Goal: Communication & Community: Ask a question

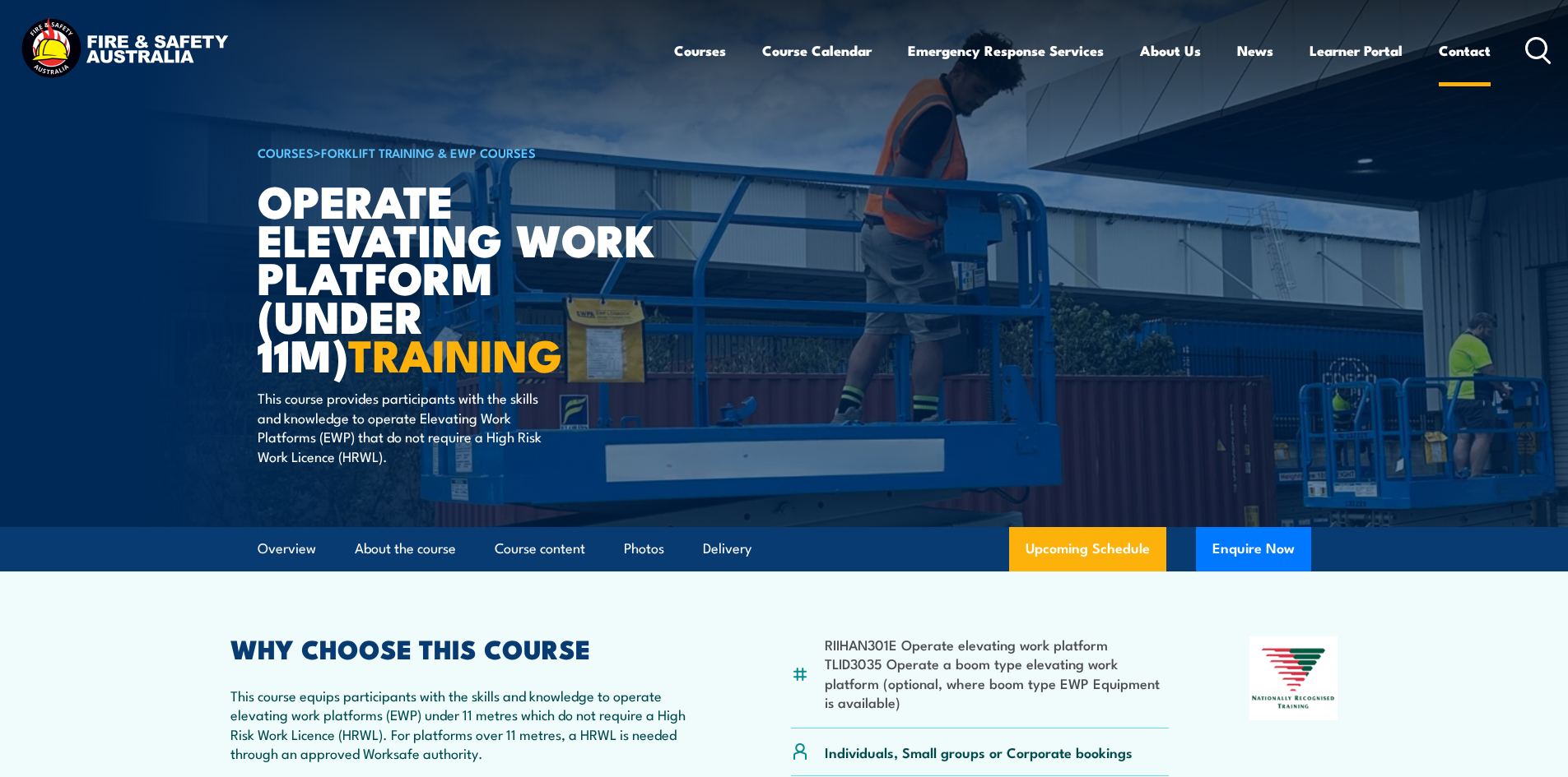
click at [1466, 46] on link "Contact" at bounding box center [1464, 51] width 52 height 44
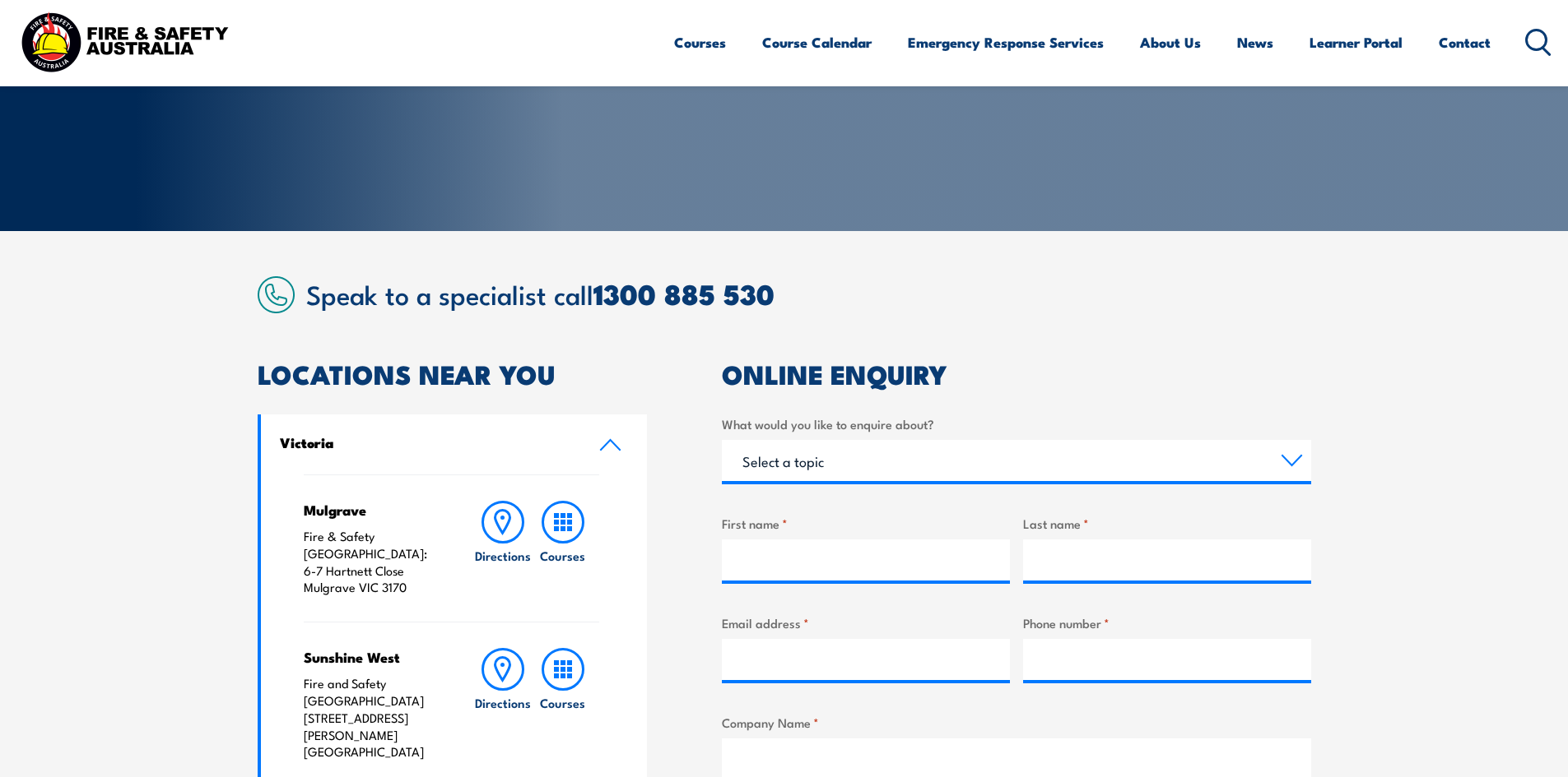
scroll to position [246, 0]
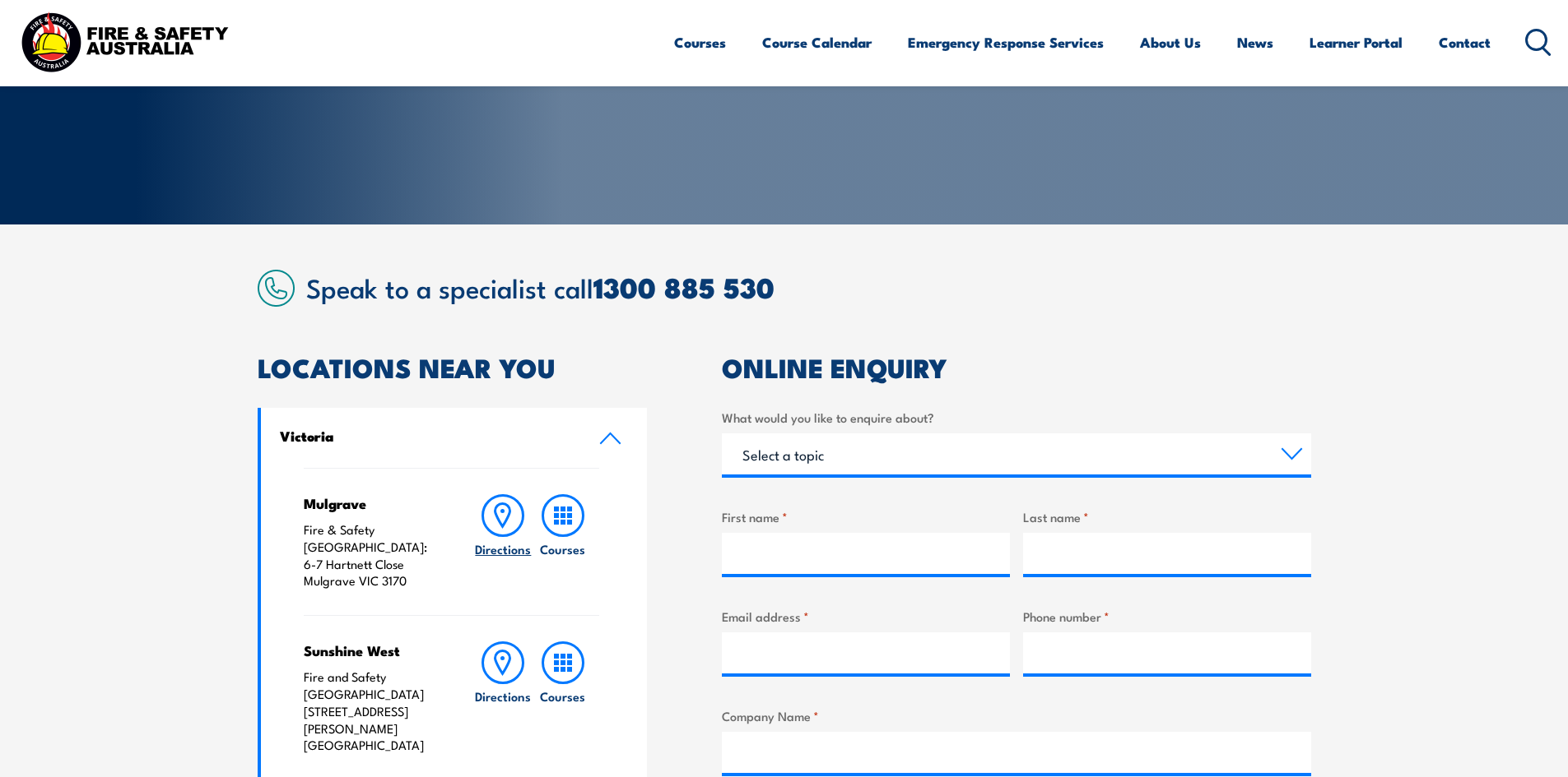
click at [502, 521] on icon at bounding box center [503, 516] width 43 height 43
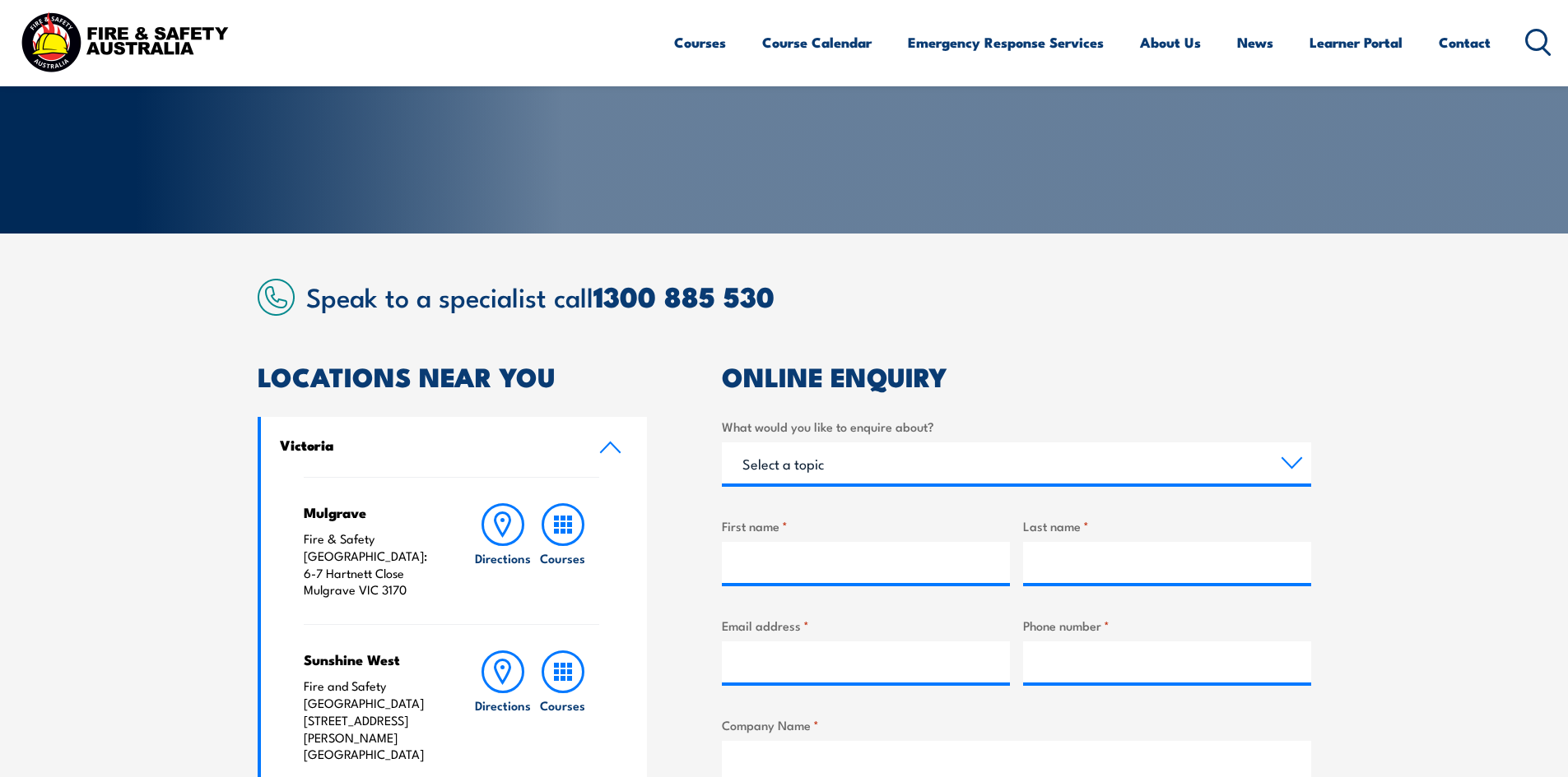
scroll to position [246, 0]
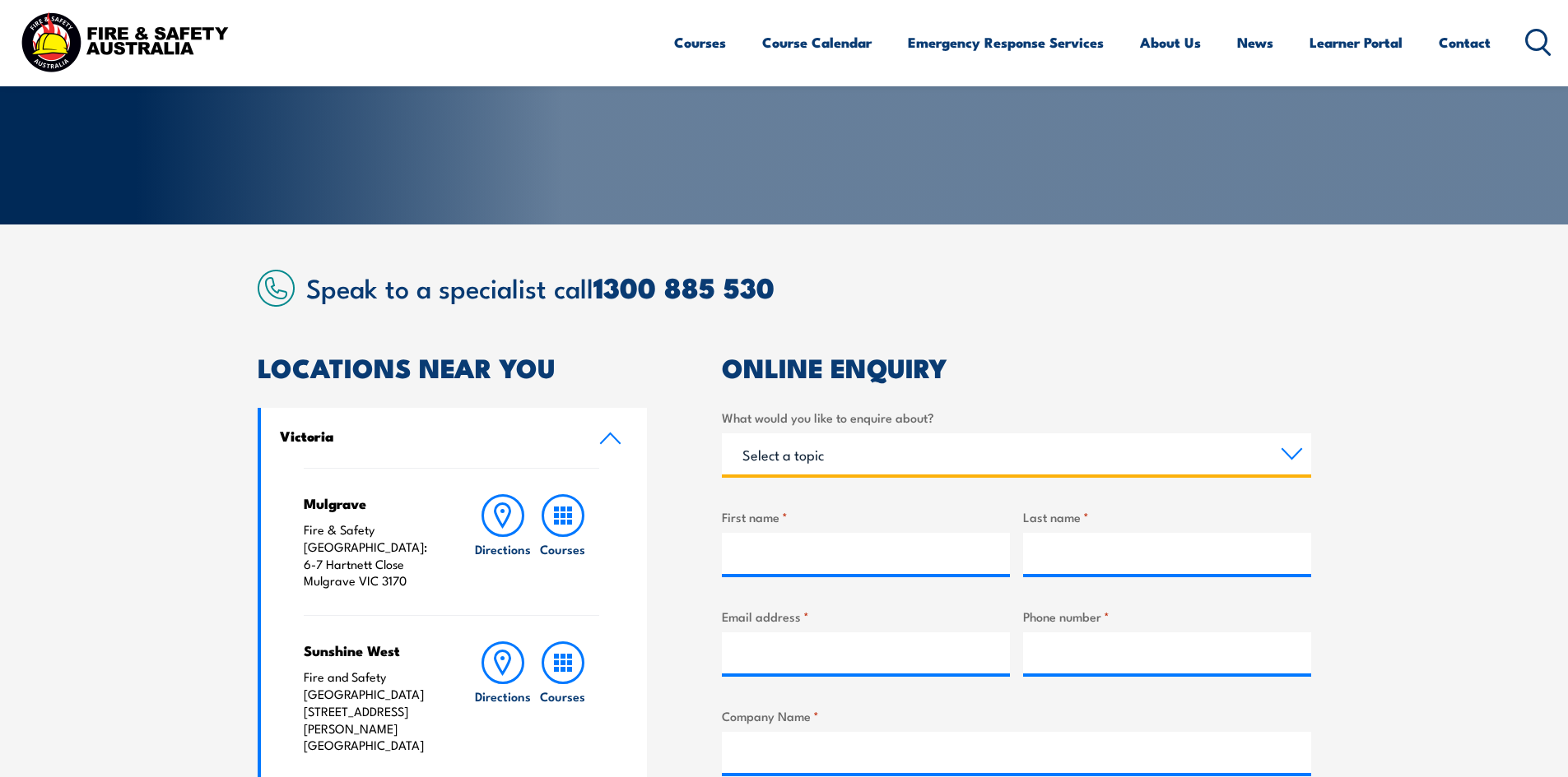
click at [1292, 458] on select "Select a topic Training Emergency Response Services General Enquiry" at bounding box center [1016, 454] width 589 height 41
select select "Training"
click at [722, 434] on select "Select a topic Training Emergency Response Services General Enquiry" at bounding box center [1016, 454] width 589 height 41
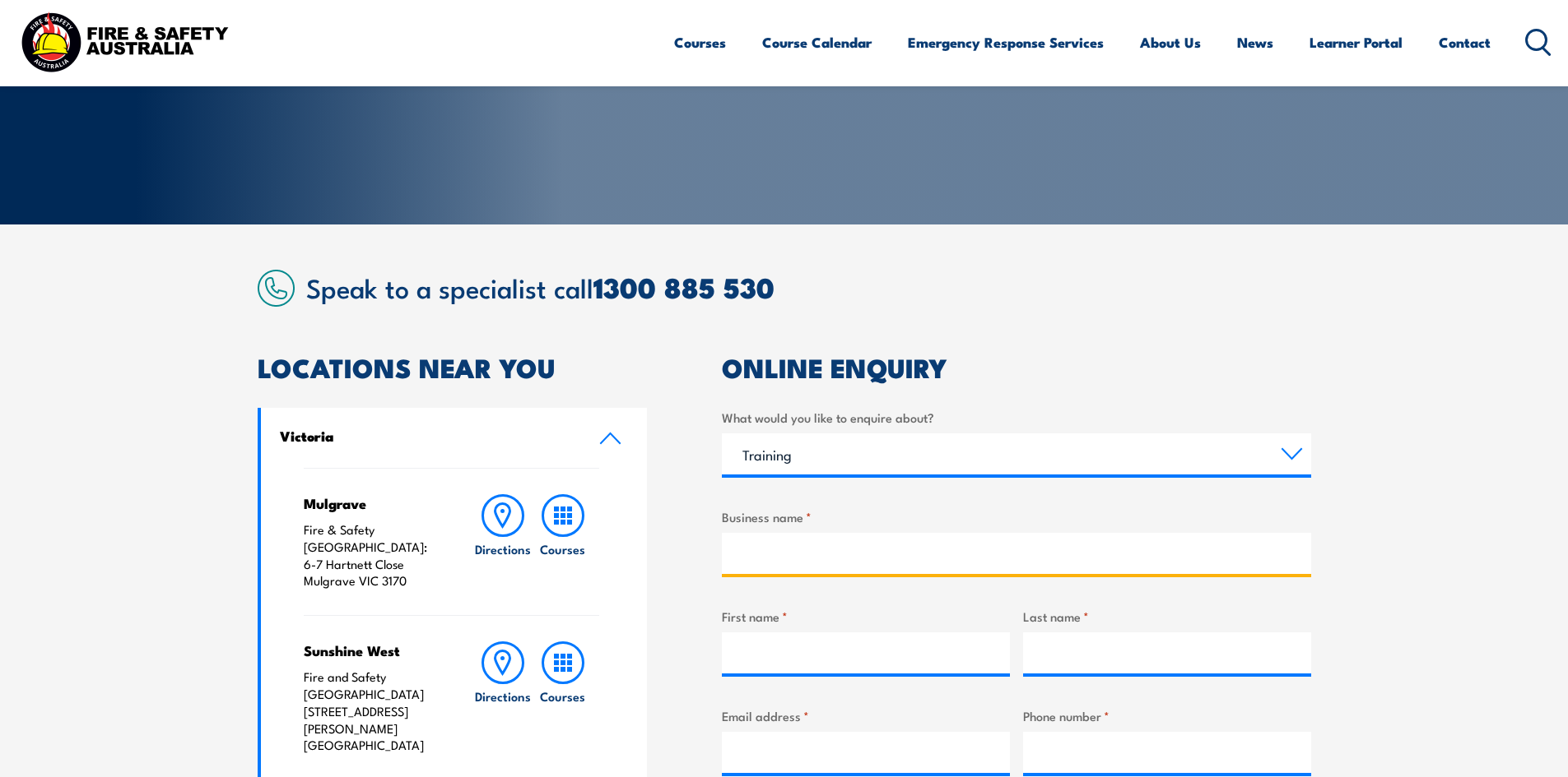
click at [785, 561] on input "Business name *" at bounding box center [1016, 553] width 589 height 41
type input "Fiorelli Group"
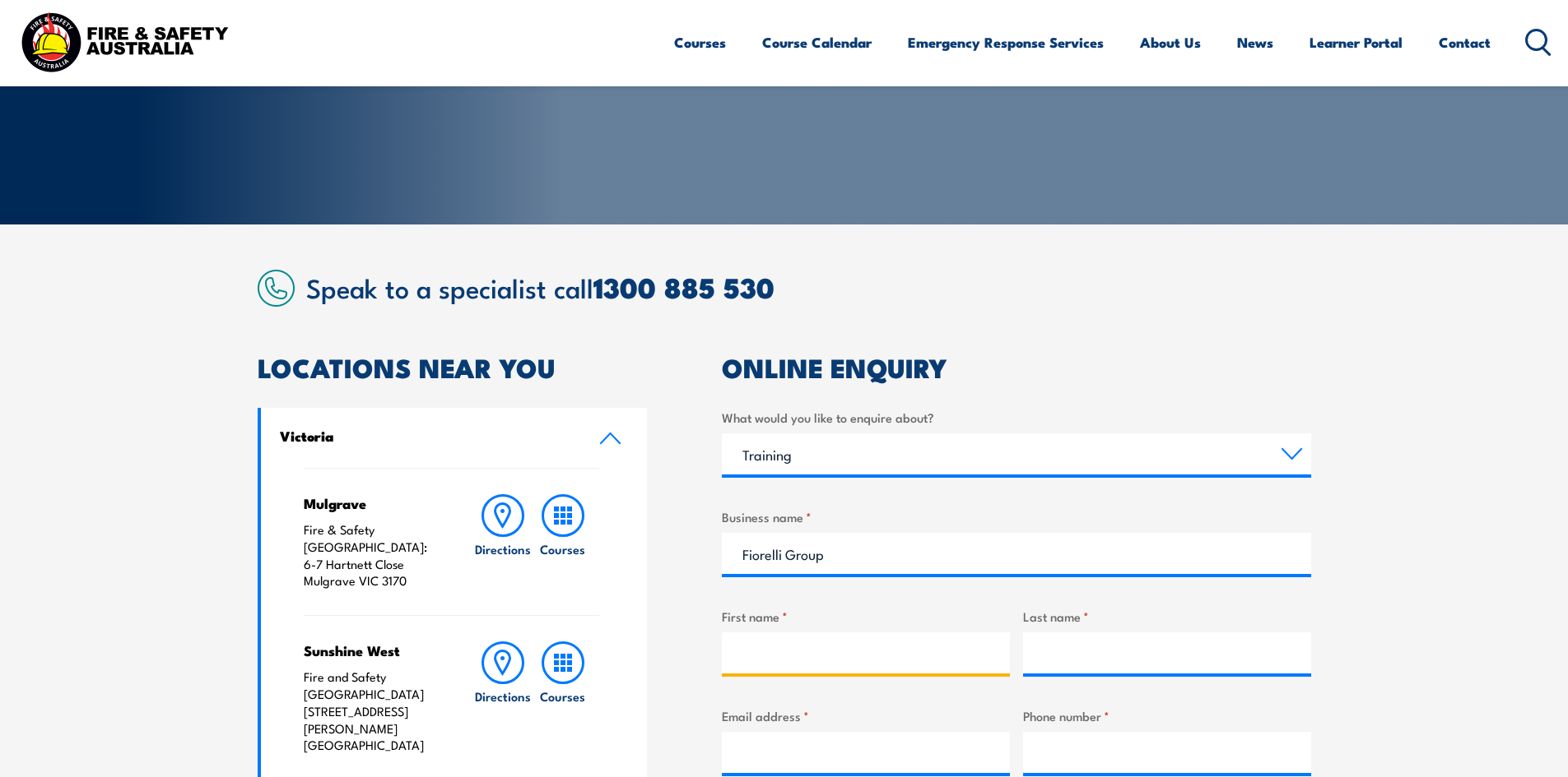
click at [798, 656] on input "First name *" at bounding box center [865, 653] width 288 height 41
type input "[PERSON_NAME]"
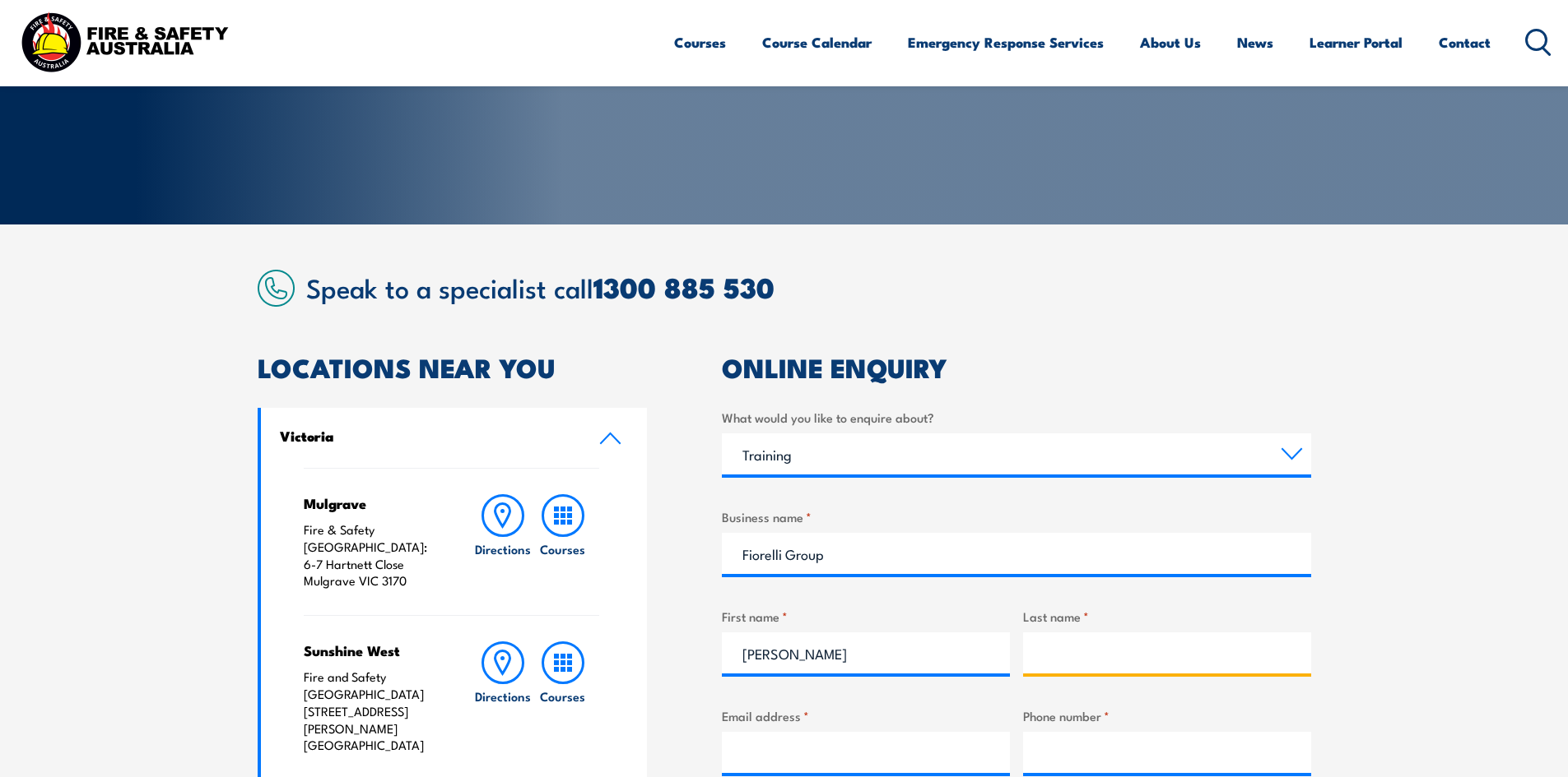
type input "[PERSON_NAME]"
select select "VIC"
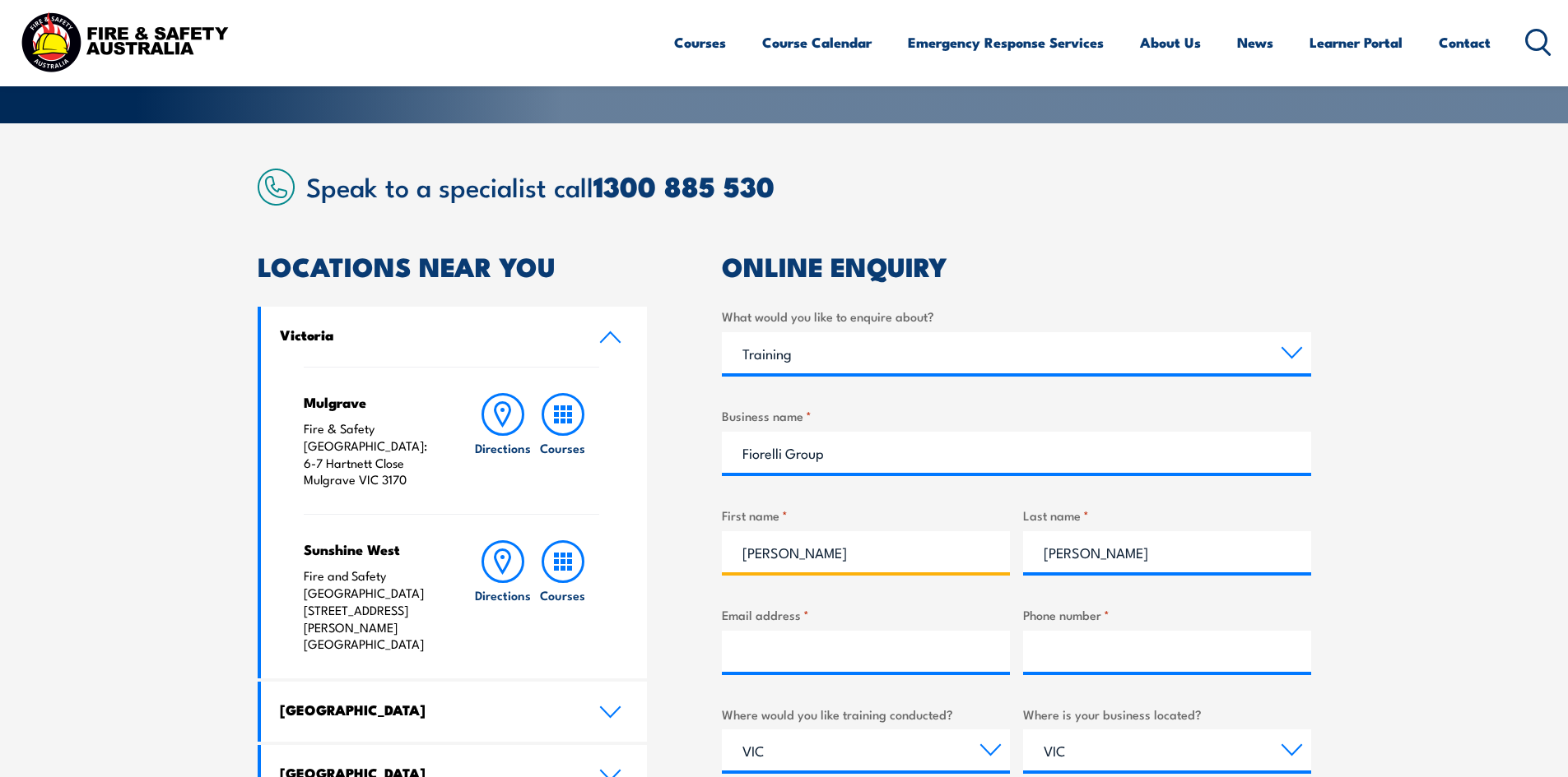
scroll to position [494, 0]
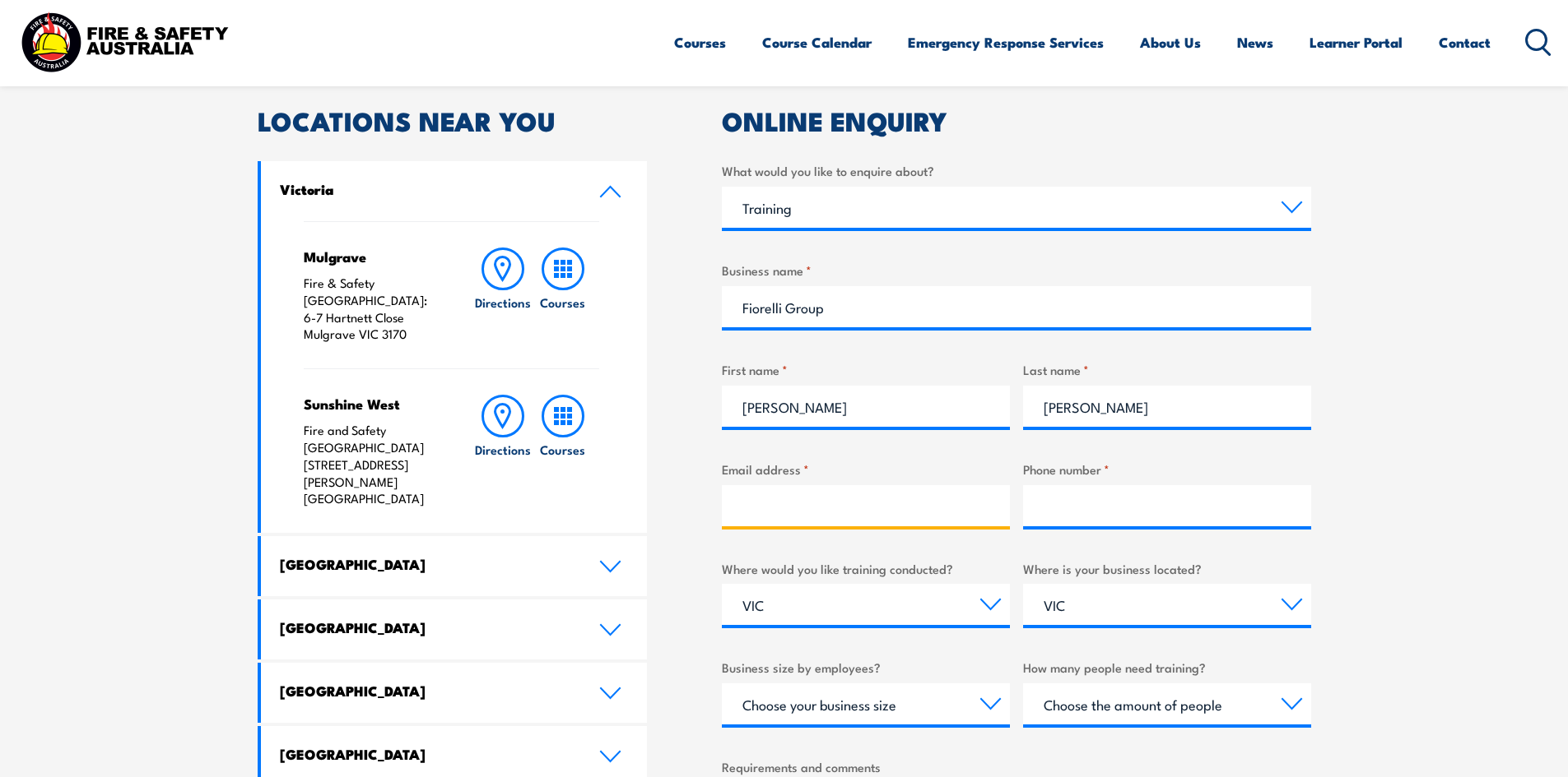
click at [773, 506] on input "Email address *" at bounding box center [865, 506] width 288 height 41
type input "[EMAIL_ADDRESS][DOMAIN_NAME]"
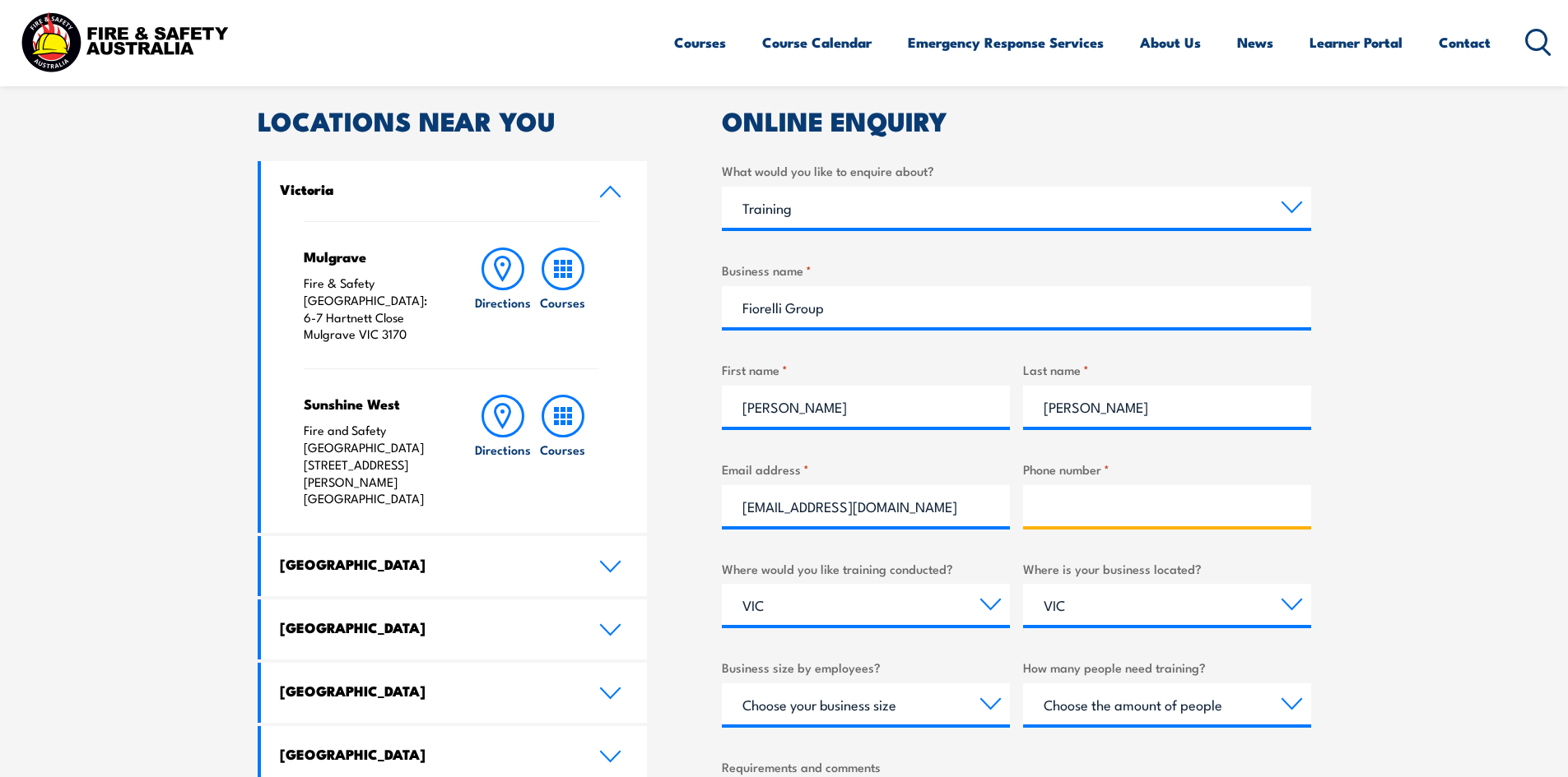
click at [1066, 501] on input "Phone number *" at bounding box center [1167, 506] width 288 height 41
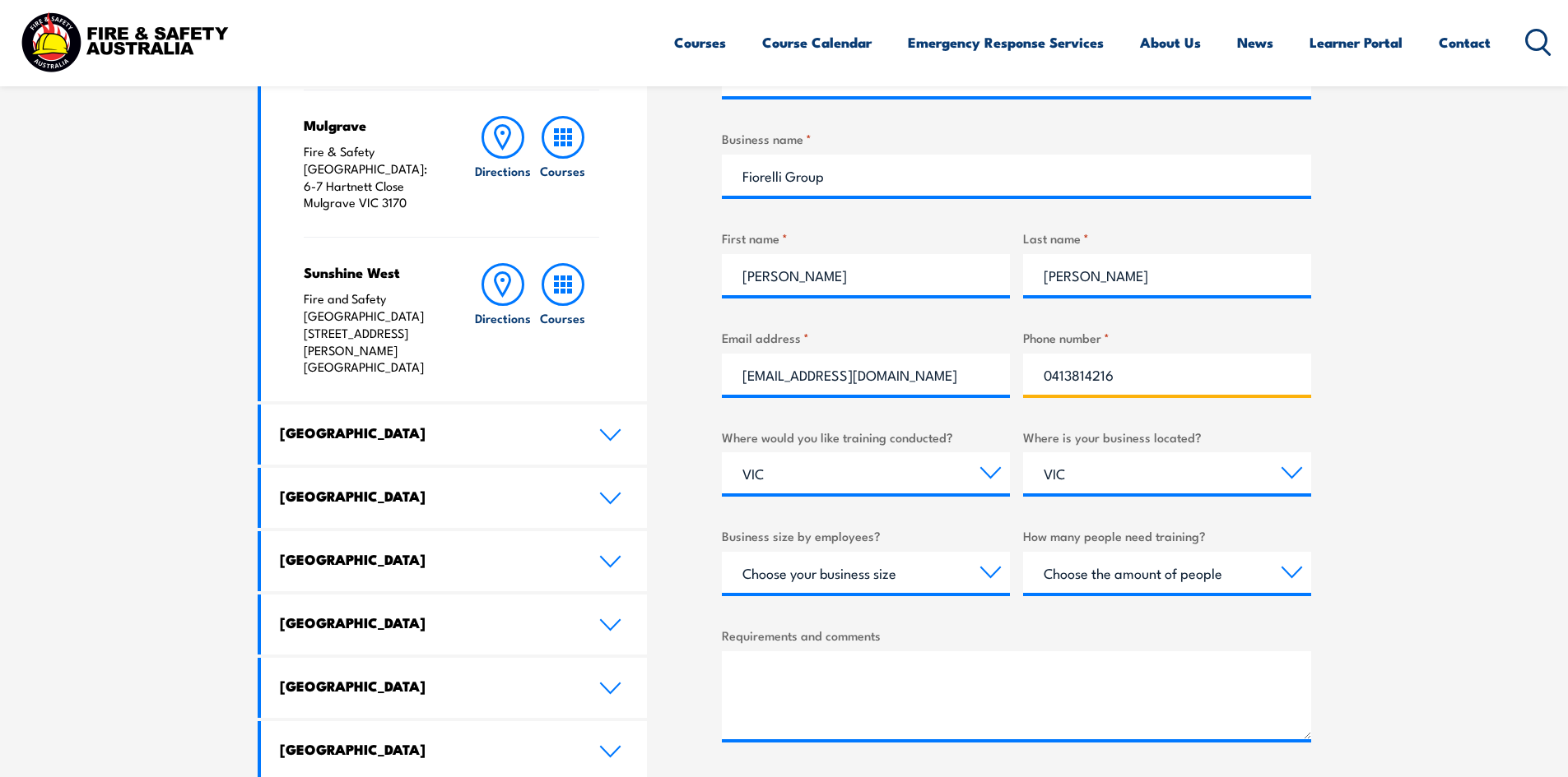
scroll to position [658, 0]
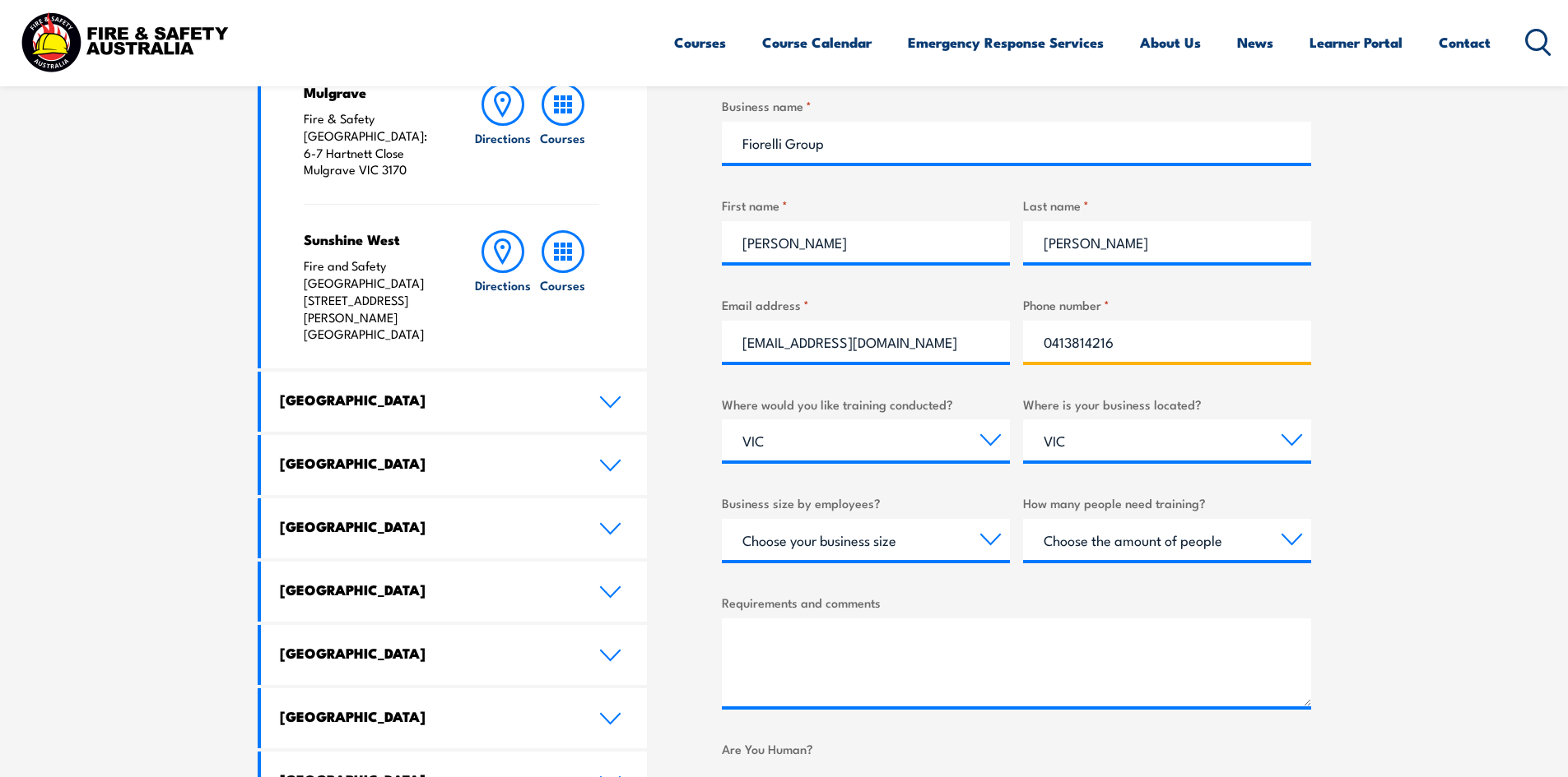
type input "0413814216"
click at [988, 542] on select "Choose your business size 1 to 19 20 to 199 200+" at bounding box center [865, 539] width 288 height 41
select select "20 to 199"
click at [722, 519] on select "Choose your business size 1 to 19 20 to 199 200+" at bounding box center [865, 539] width 288 height 41
click at [1295, 545] on select "Choose the amount of people 1 to 4 5 to 19 20+" at bounding box center [1167, 539] width 288 height 41
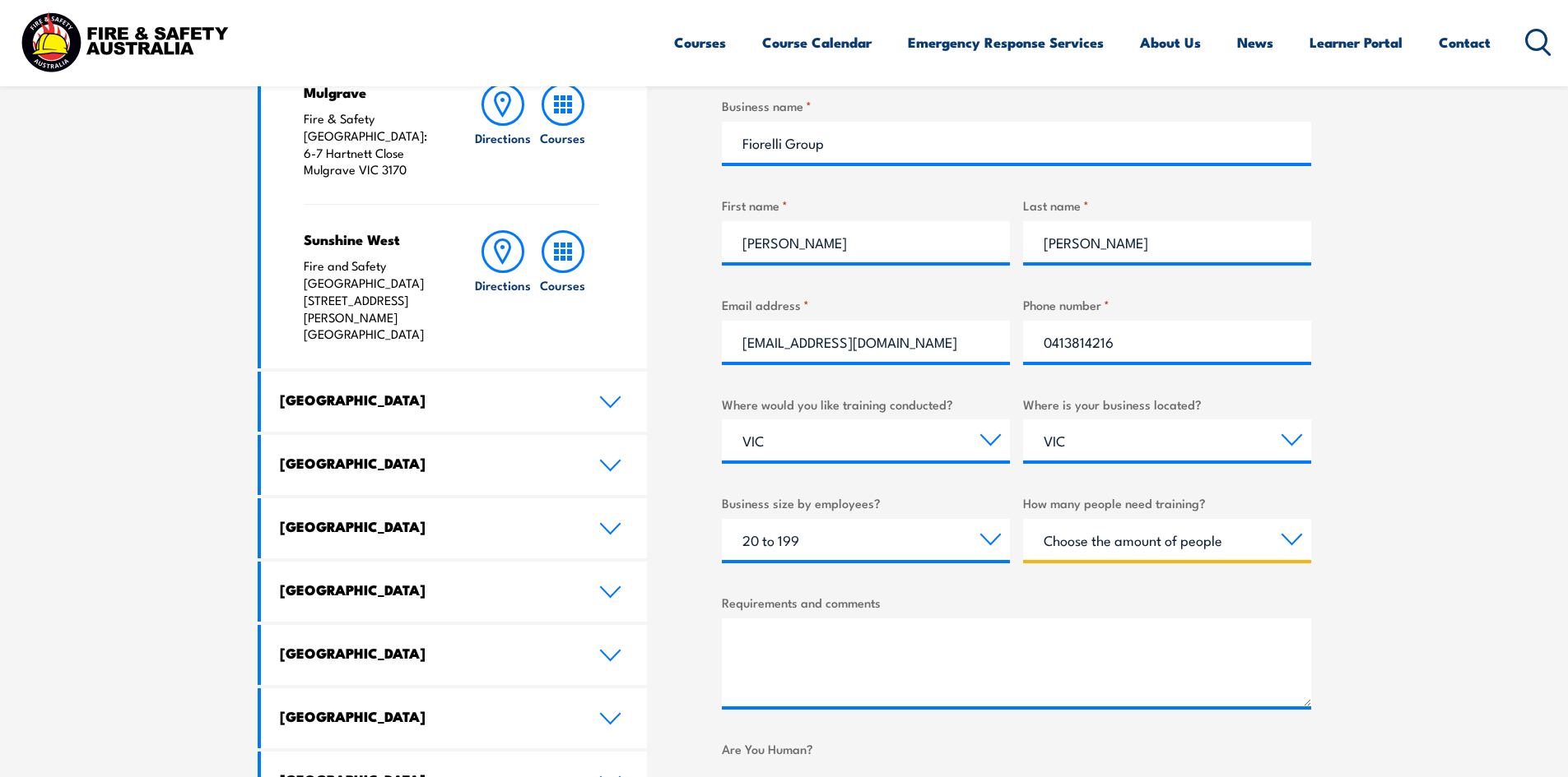
select select "1 to 4"
click at [1023, 519] on select "Choose the amount of people 1 to 4 5 to 19 20+" at bounding box center [1167, 539] width 288 height 41
click at [799, 671] on textarea "Requirements and comments" at bounding box center [1016, 663] width 589 height 88
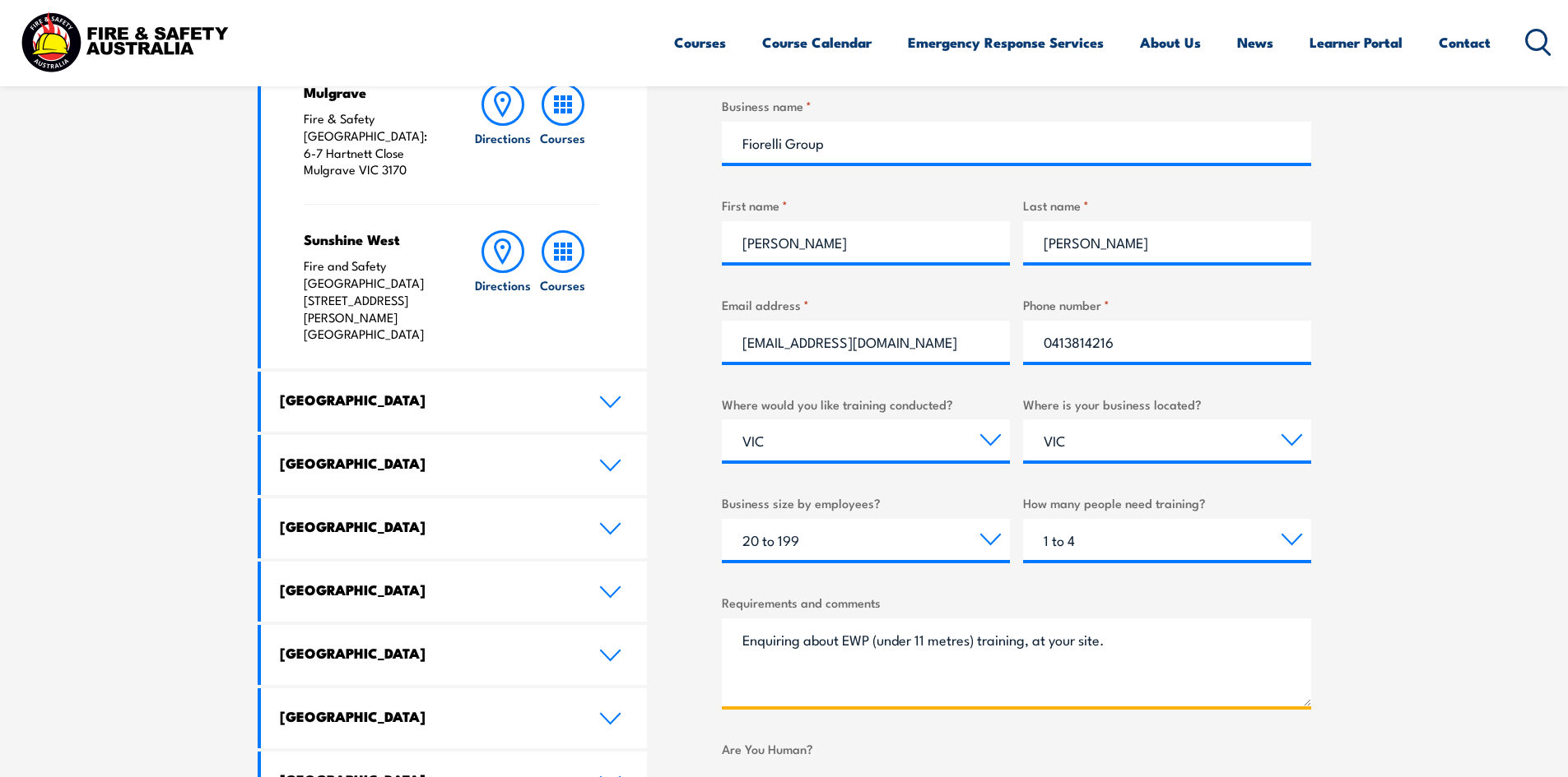
click at [946, 639] on textarea "Enquiring about EWP (under 11 metres) training, at your site." at bounding box center [1016, 663] width 589 height 88
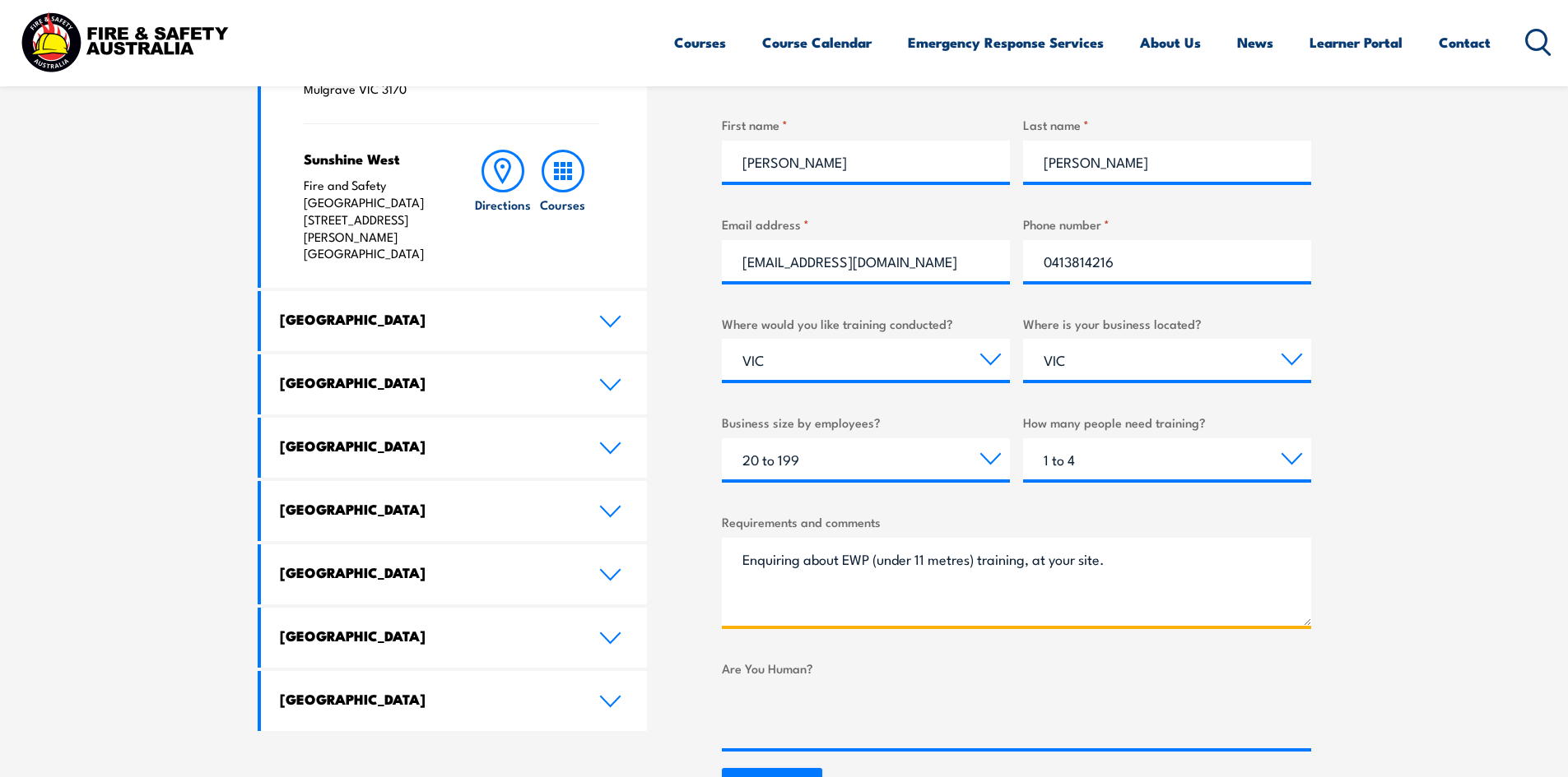
scroll to position [905, 0]
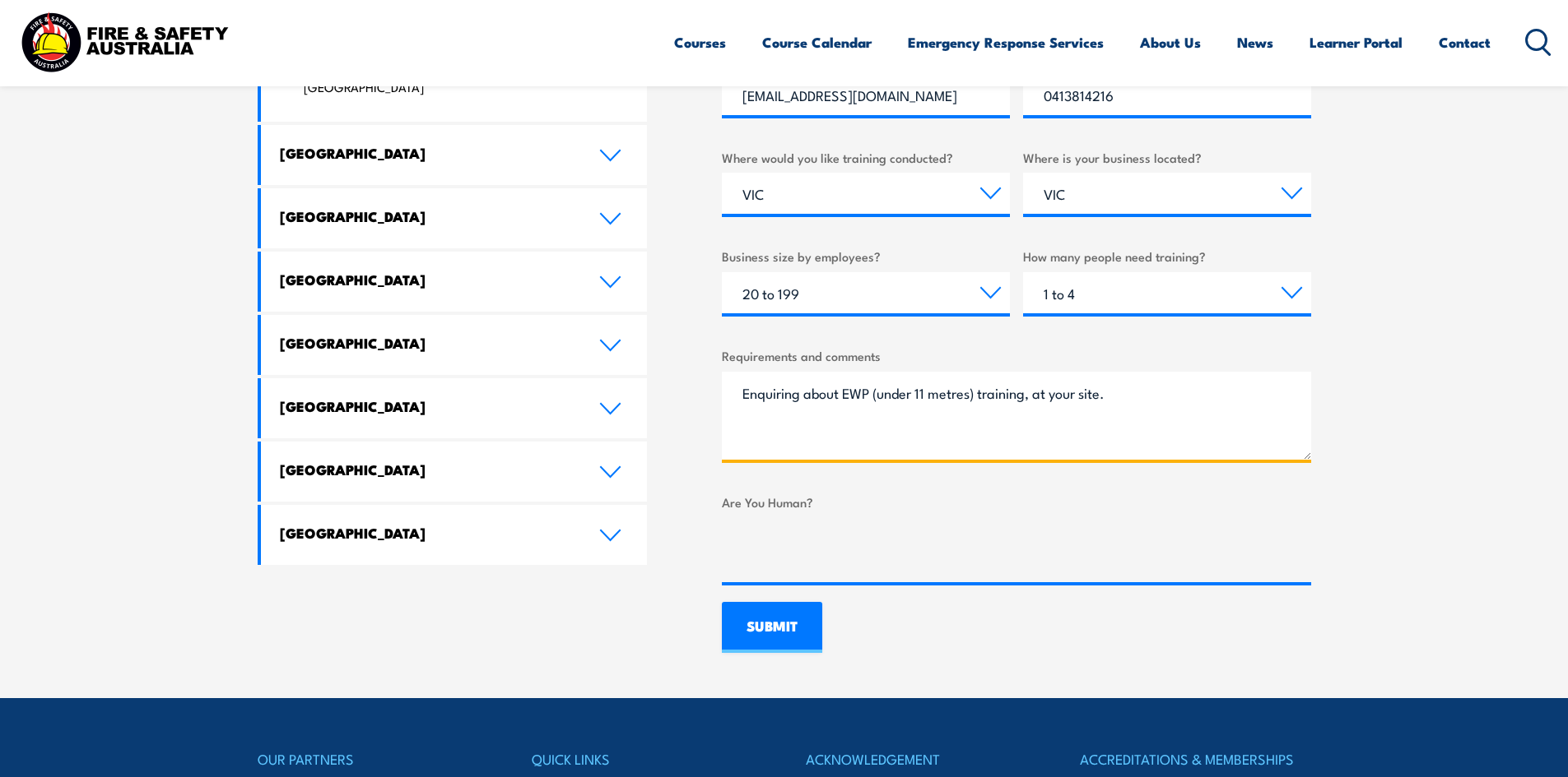
click at [1133, 396] on textarea "Enquiring about EWP (under 11 metres) training, at your site." at bounding box center [1016, 416] width 589 height 88
click at [879, 398] on textarea "Enquiring about EWP (under 11 metres) training, at your site. Cost," at bounding box center [1016, 416] width 589 height 88
click at [1044, 396] on textarea "Enquiring about EWP (not High Risk Work License) under 11 metres) training, at …" at bounding box center [1016, 416] width 589 height 88
click at [821, 438] on textarea "Enquiring about EWP (not High Risk Work License,under 11 metres) training, at y…" at bounding box center [1016, 416] width 589 height 88
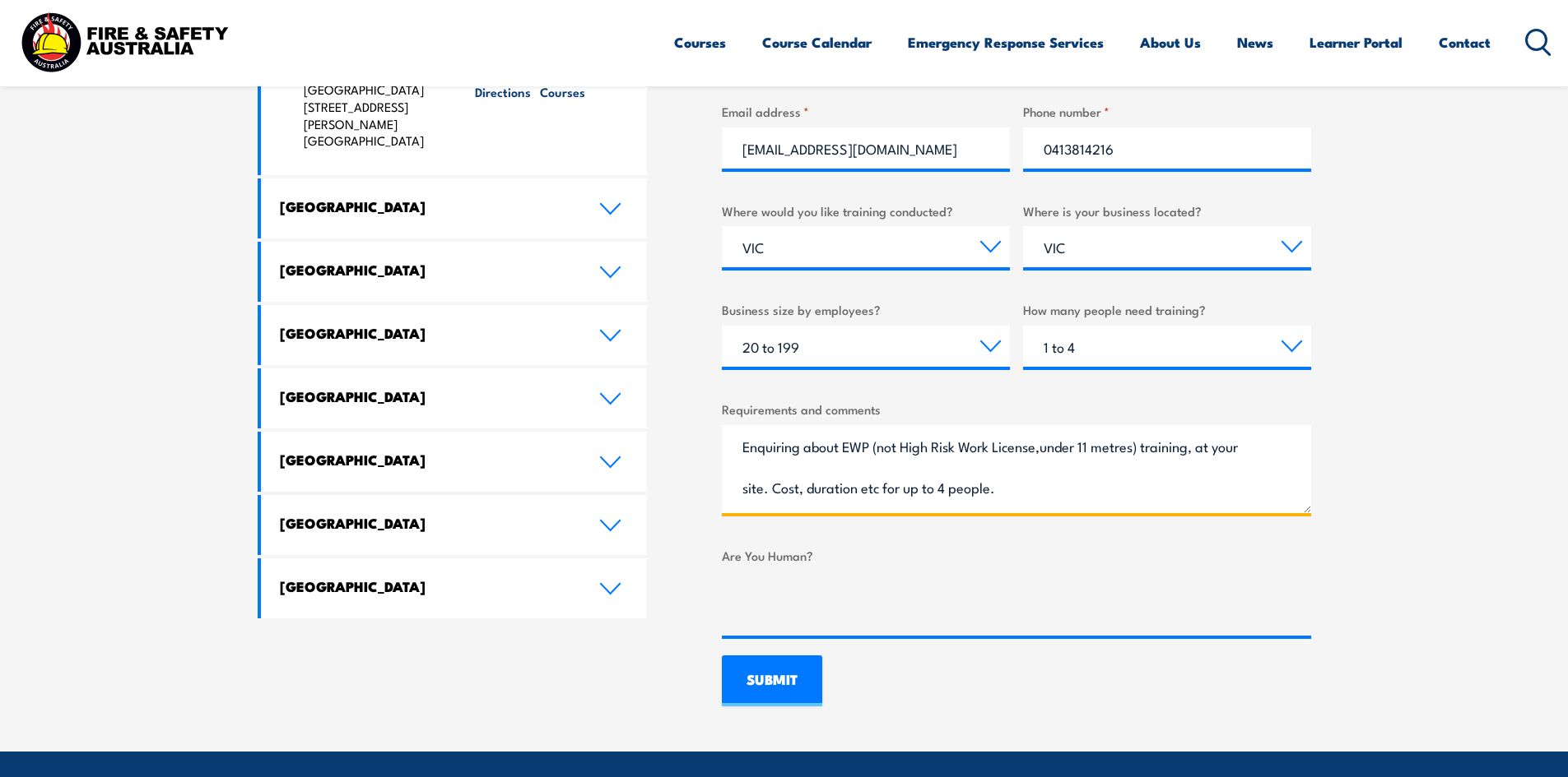
scroll to position [823, 0]
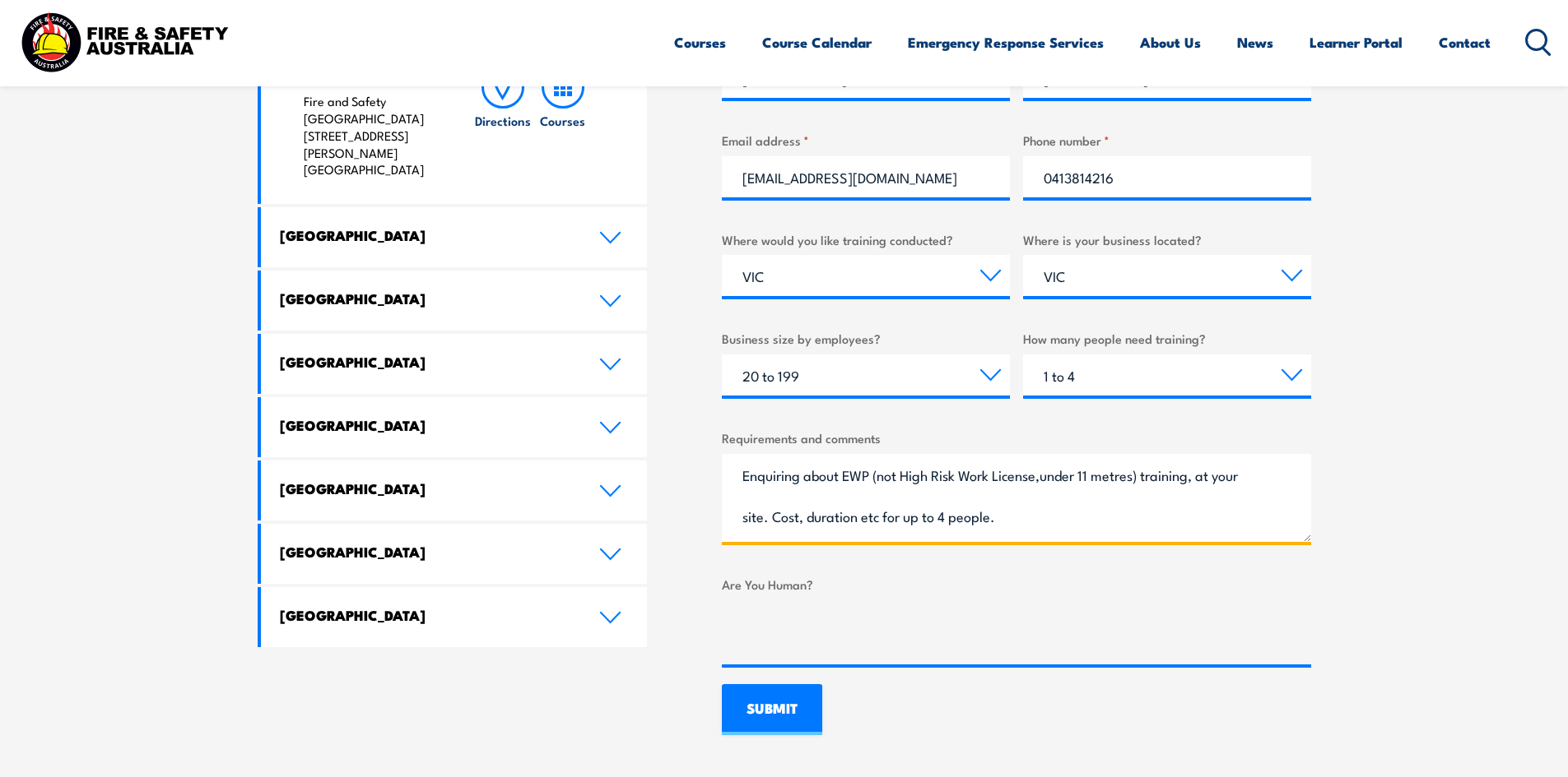
click at [742, 475] on textarea "Enquiring about EWP (not High Risk Work License,under 11 metres) training, at y…" at bounding box center [1016, 498] width 589 height 88
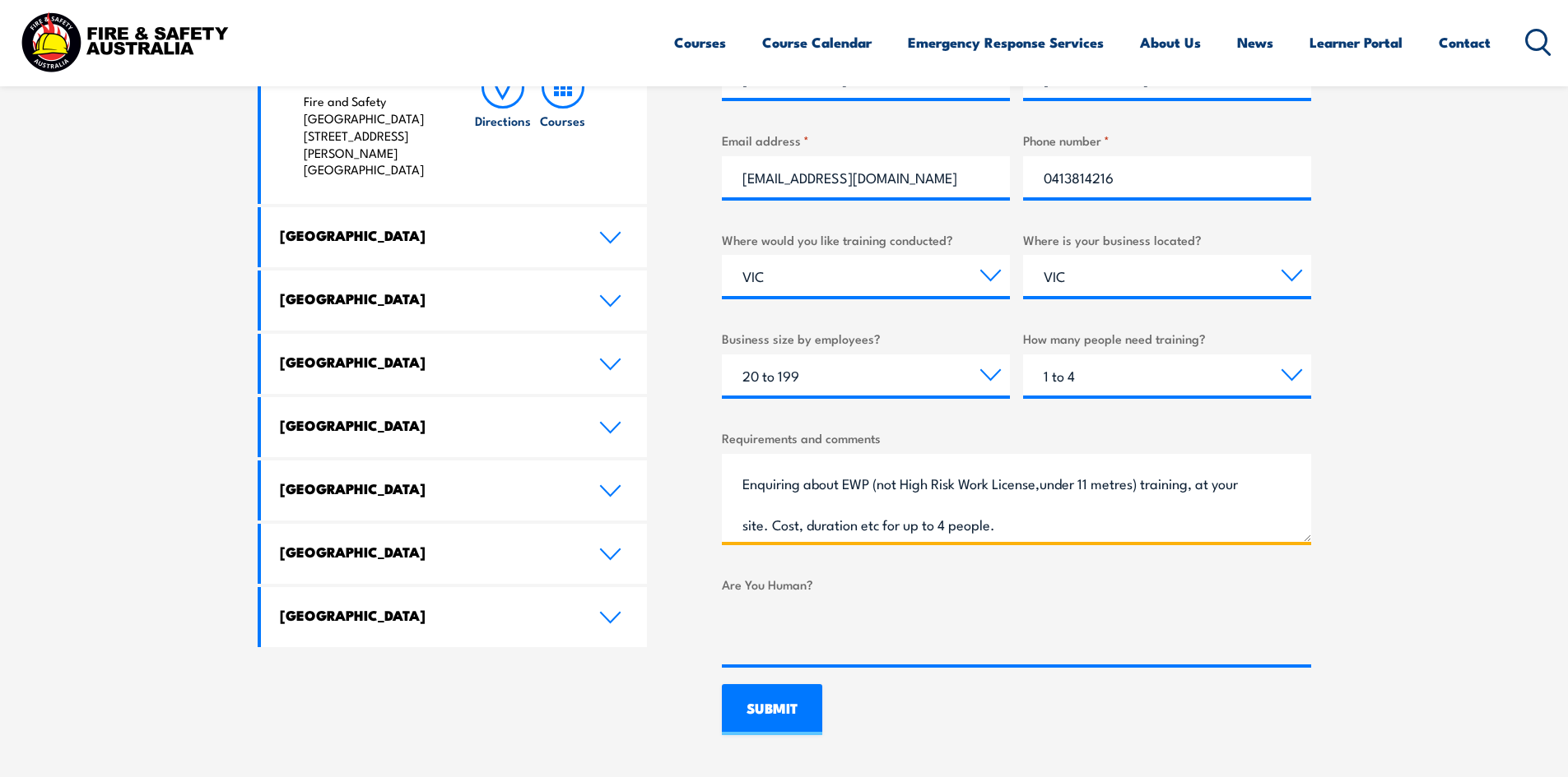
scroll to position [35, 0]
click at [1005, 524] on textarea "Hi. Enquiring about EWP (not High Risk Work License,under 11 metres) training, …" at bounding box center [1016, 498] width 589 height 88
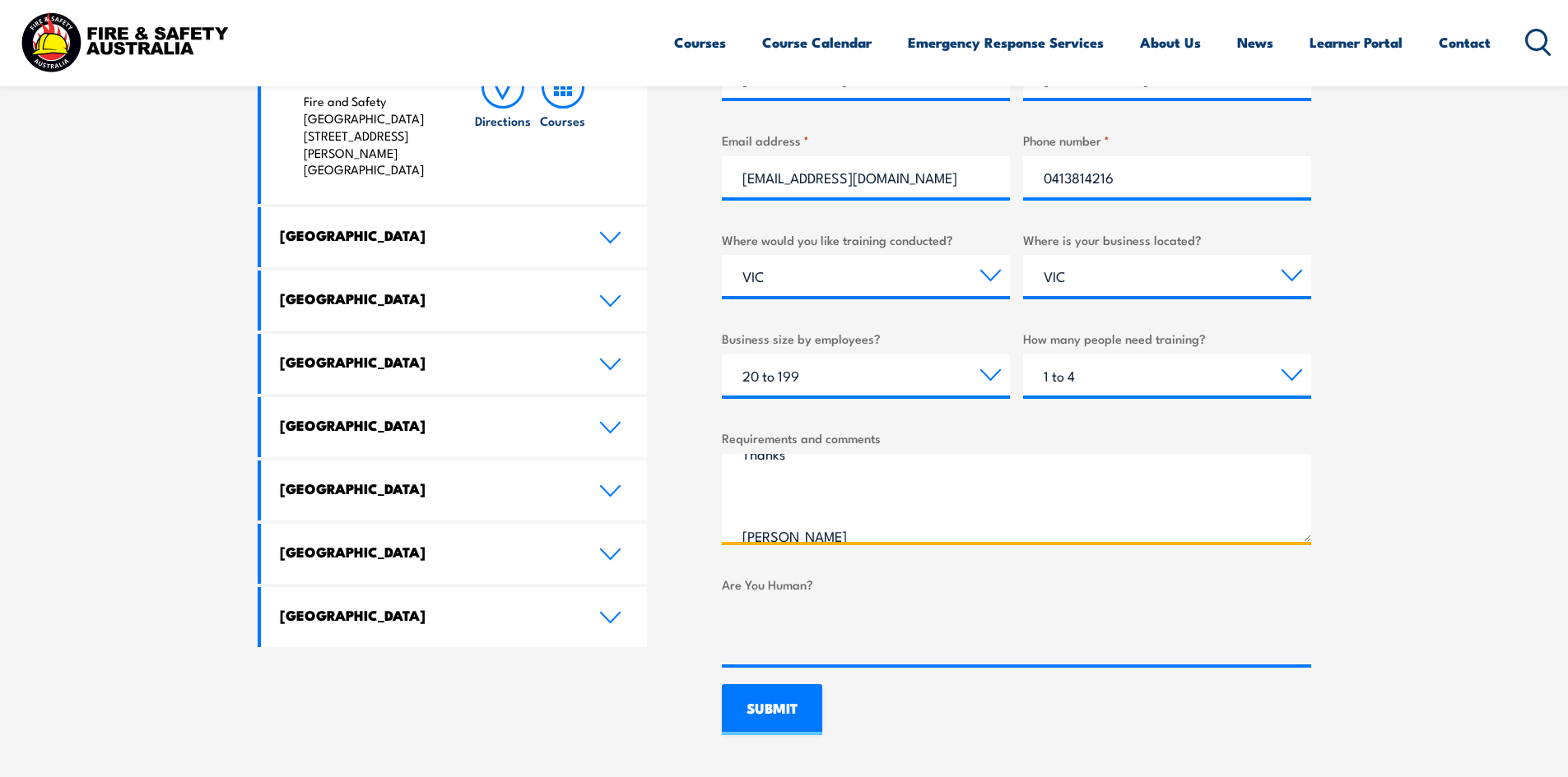
scroll to position [200, 0]
type textarea "Hi. Enquiring about EWP (not High Risk Work License,under 11 metres) training, …"
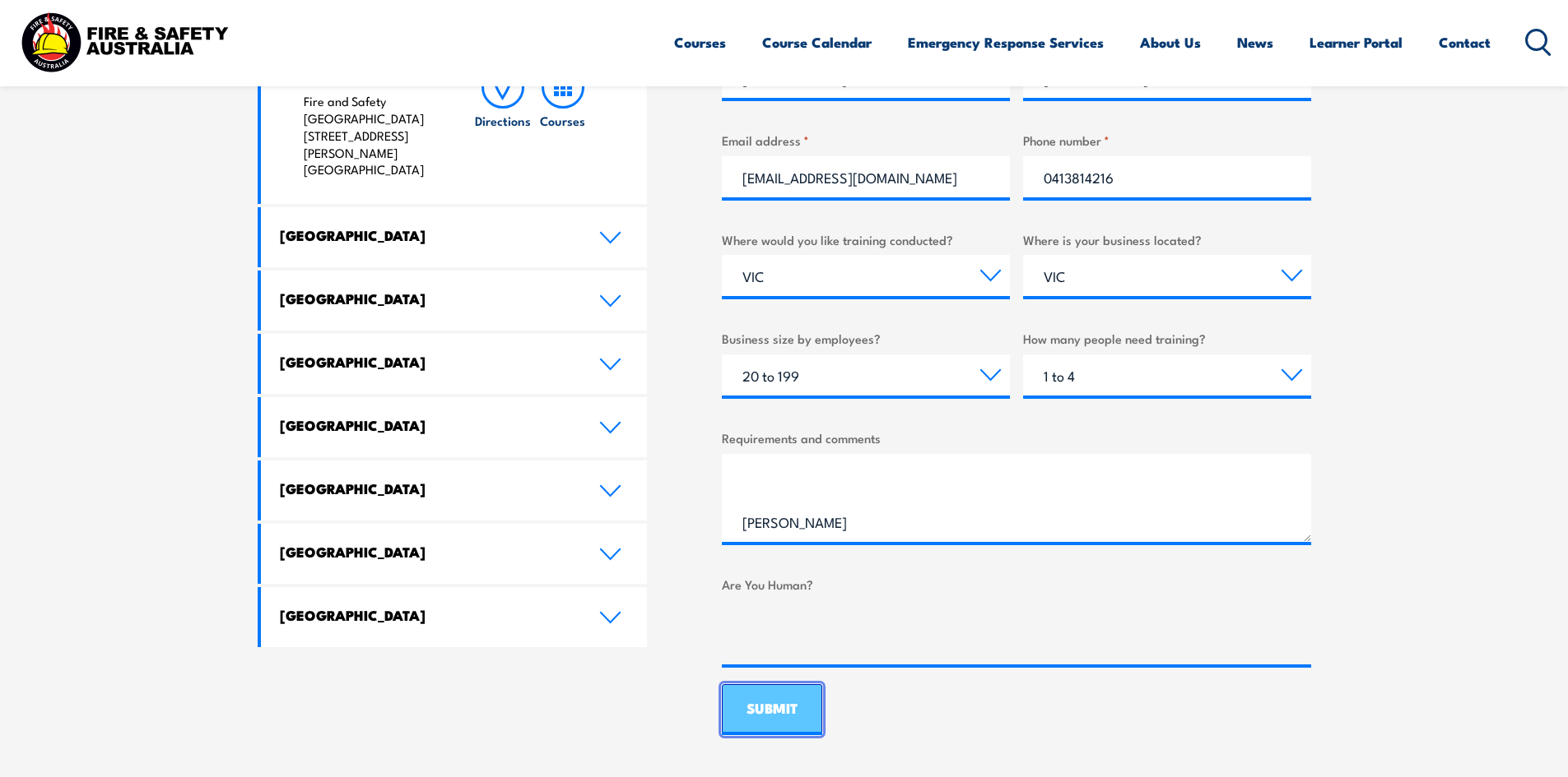
click at [776, 712] on input "SUBMIT" at bounding box center [772, 710] width 100 height 51
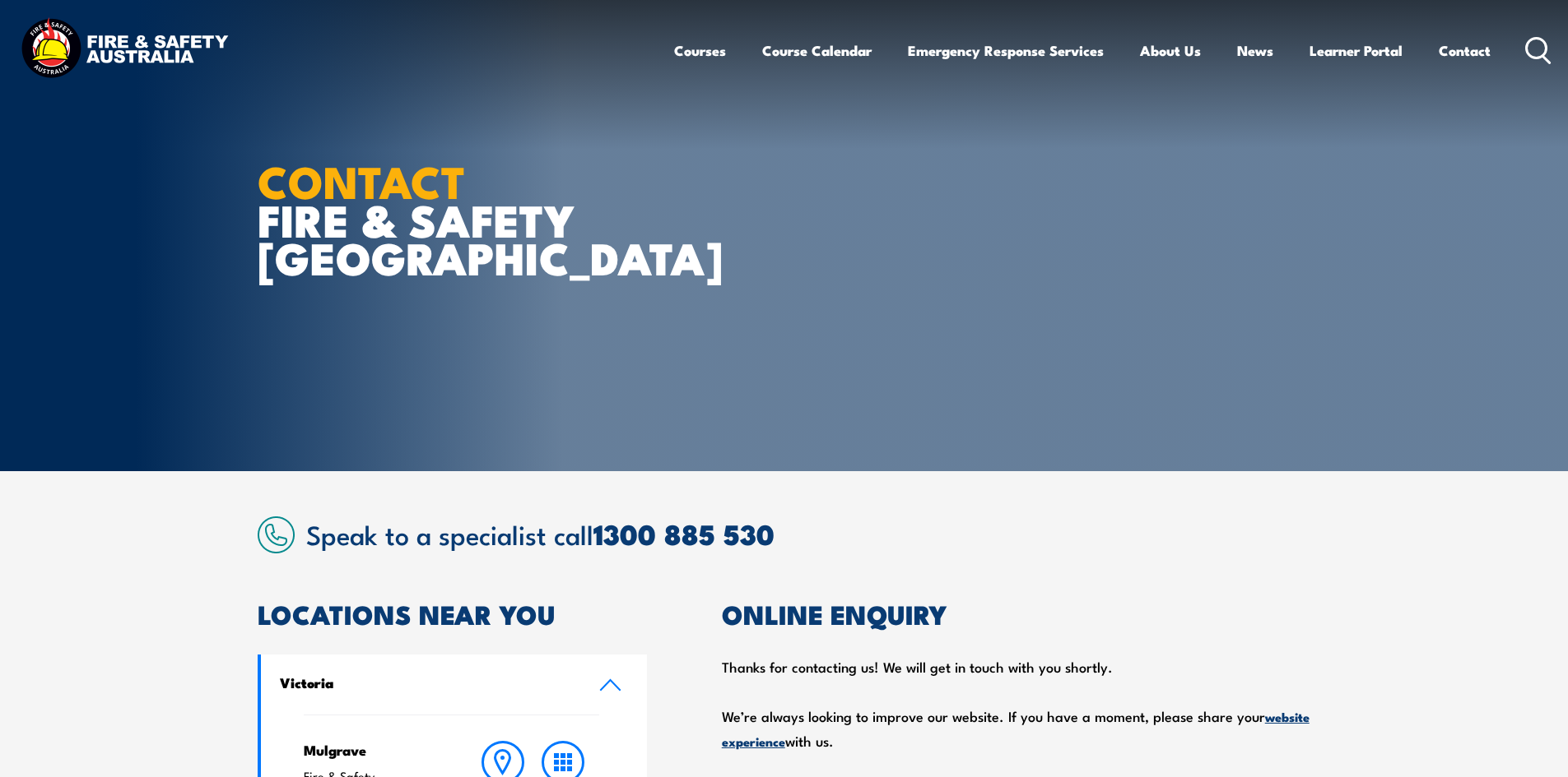
scroll to position [0, 0]
